Goal: Navigation & Orientation: Find specific page/section

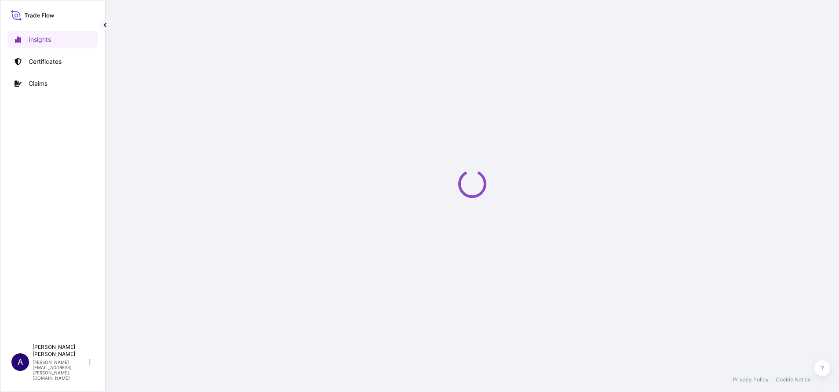
select select "2025"
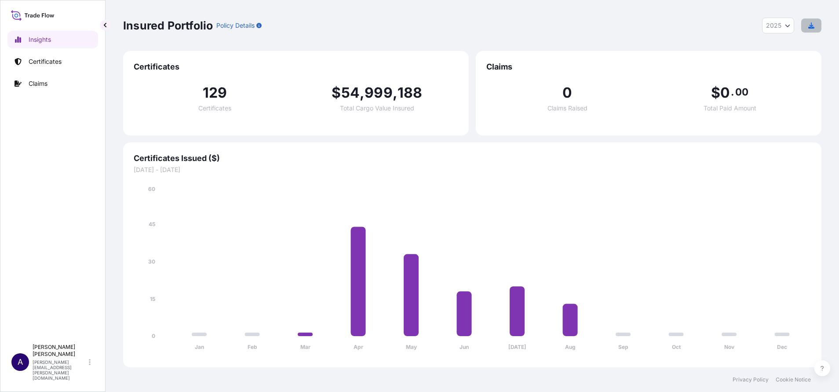
click at [811, 23] on icon "button" at bounding box center [811, 25] width 6 height 6
